Goal: Information Seeking & Learning: Check status

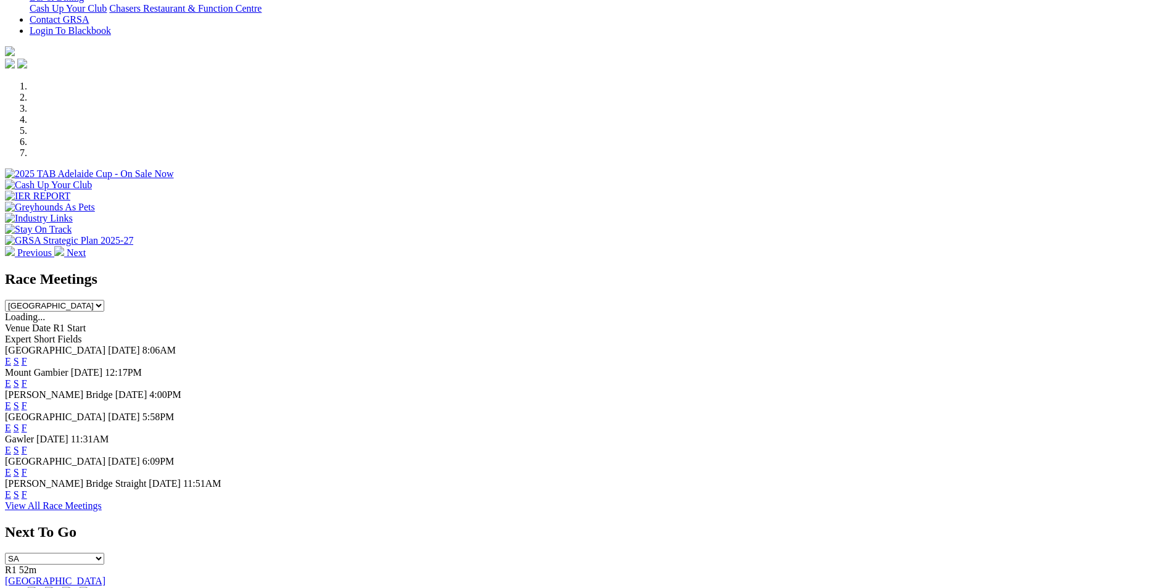
scroll to position [185, 0]
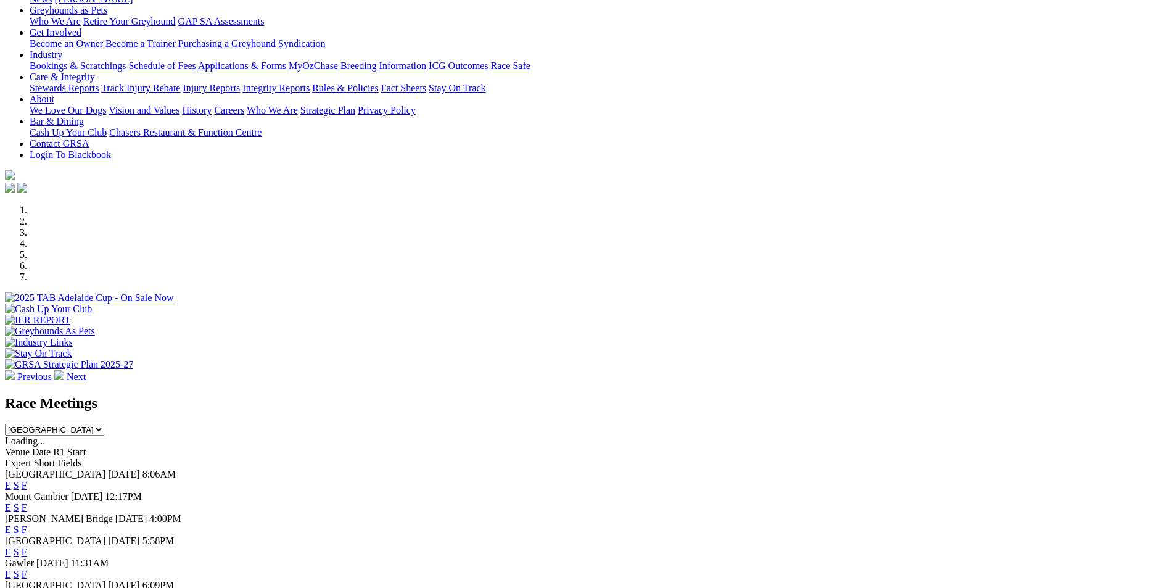
click at [104, 424] on select "[GEOGRAPHIC_DATA] [GEOGRAPHIC_DATA] [GEOGRAPHIC_DATA] [GEOGRAPHIC_DATA] [GEOGRA…" at bounding box center [54, 430] width 99 height 12
select select "QLD"
click at [104, 424] on select "[GEOGRAPHIC_DATA] [GEOGRAPHIC_DATA] [GEOGRAPHIC_DATA] [GEOGRAPHIC_DATA] [GEOGRA…" at bounding box center [54, 430] width 99 height 12
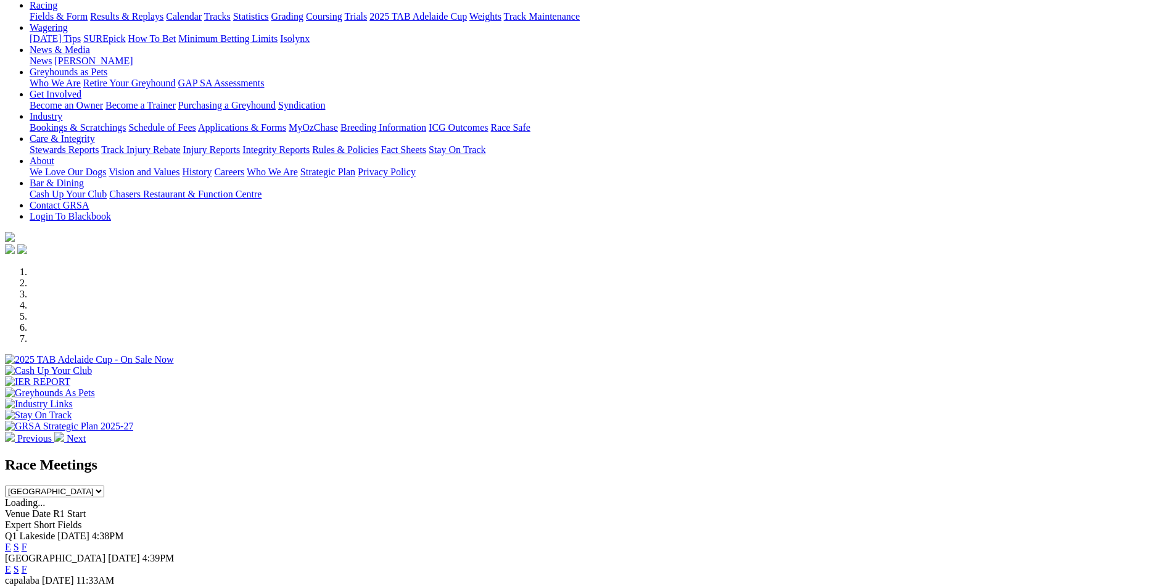
scroll to position [0, 0]
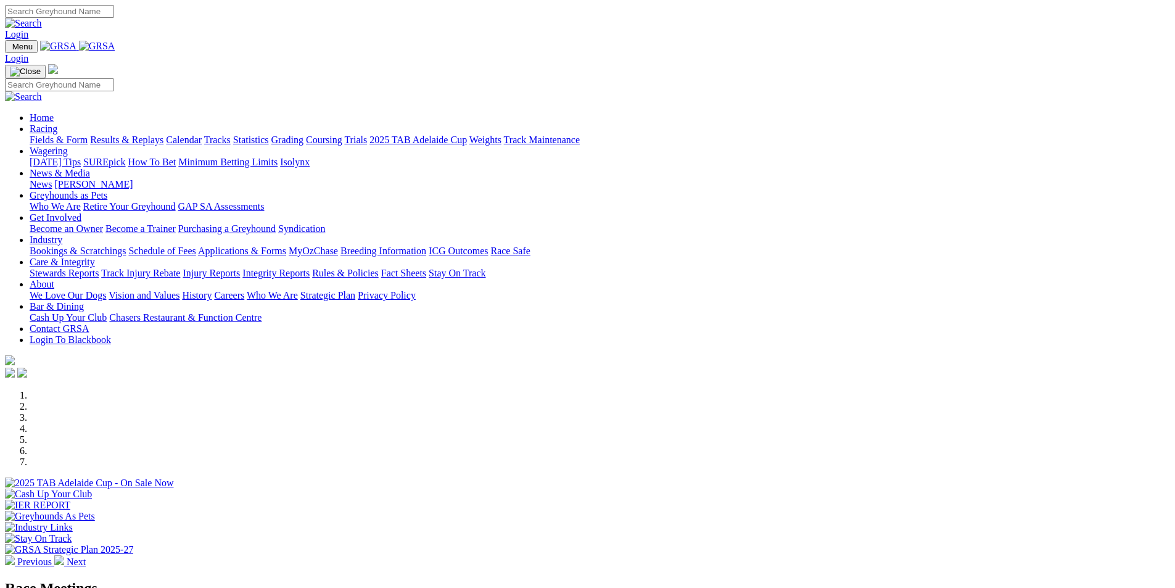
click at [163, 134] on link "Results & Replays" at bounding box center [126, 139] width 73 height 10
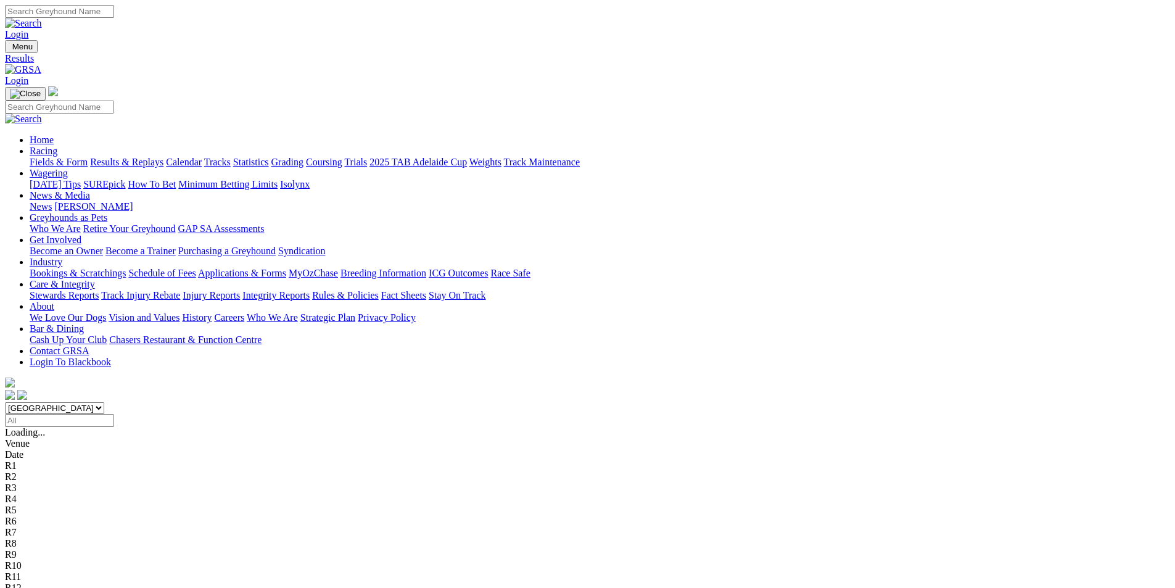
click at [104, 402] on select "[GEOGRAPHIC_DATA] [GEOGRAPHIC_DATA] [GEOGRAPHIC_DATA] [GEOGRAPHIC_DATA] [GEOGRA…" at bounding box center [54, 408] width 99 height 12
select select "QLD"
click at [104, 402] on select "[GEOGRAPHIC_DATA] [GEOGRAPHIC_DATA] [GEOGRAPHIC_DATA] [GEOGRAPHIC_DATA] [GEOGRA…" at bounding box center [54, 408] width 99 height 12
